Goal: Check status: Check status

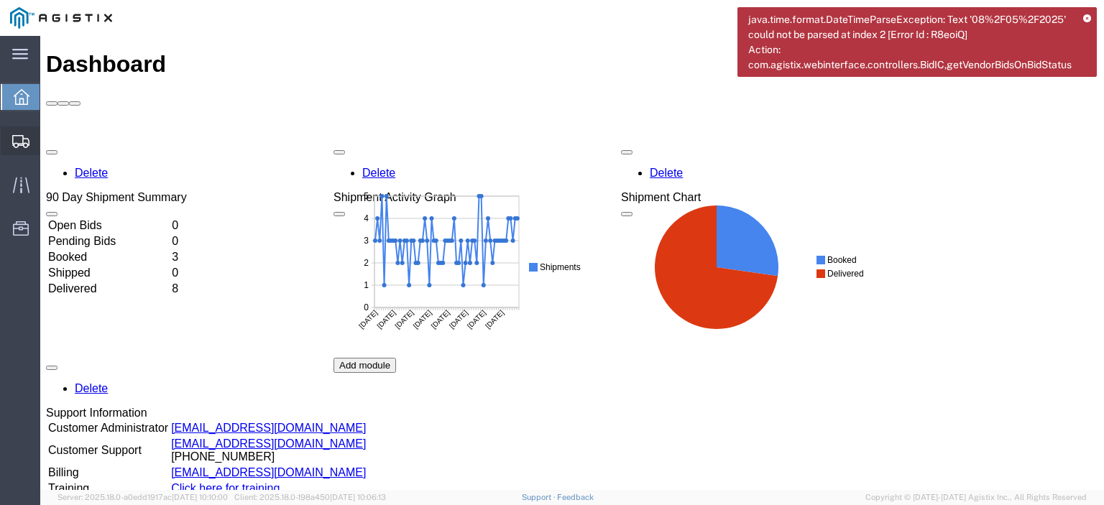
click at [50, 132] on span "Shipments" at bounding box center [45, 141] width 10 height 29
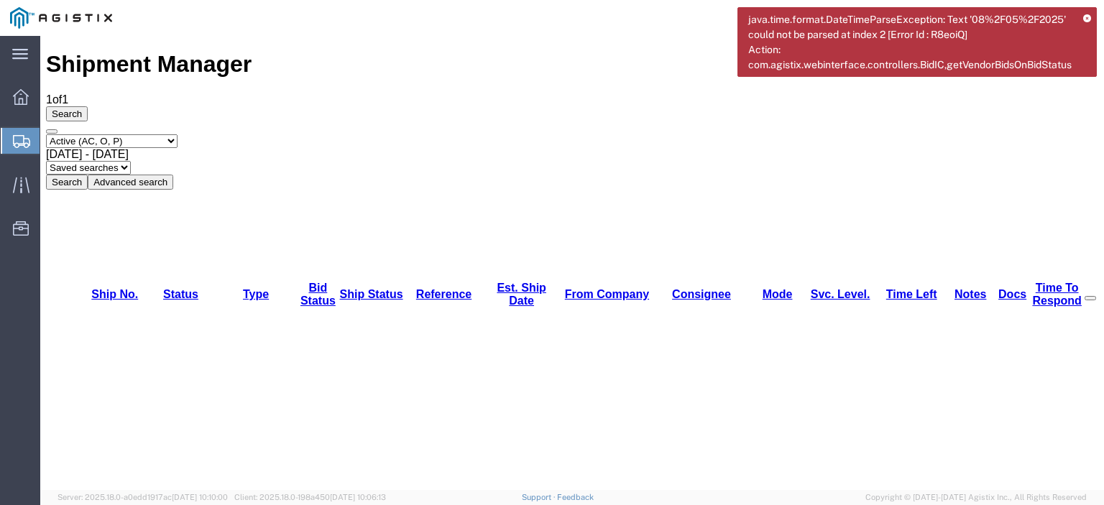
click at [96, 134] on select "Select status Active (AC, O, P) All Approved Awaiting Confirmation (AC) Booked …" at bounding box center [112, 141] width 132 height 14
select select "ALL"
click at [46, 134] on select "Select status Active (AC, O, P) All Approved Awaiting Confirmation (AC) Booked …" at bounding box center [112, 141] width 132 height 14
click at [88, 175] on button "Search" at bounding box center [67, 182] width 42 height 15
click at [1089, 17] on icon at bounding box center [1087, 19] width 8 height 8
